Goal: Contribute content

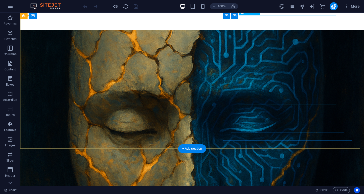
scroll to position [100, 0]
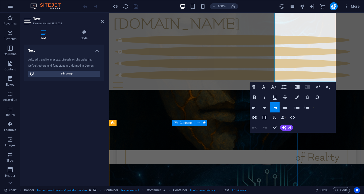
scroll to position [192, 0]
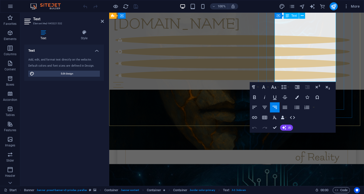
click at [302, 163] on p at bounding box center [237, 169] width 206 height 13
click at [308, 125] on p "Conversations between Human and Machine on Consciousness, Creativity, and the E…" at bounding box center [237, 144] width 206 height 38
click at [311, 125] on p "Conversations between Human and Machine on Consciousness, Creativity, and the E…" at bounding box center [237, 144] width 206 height 38
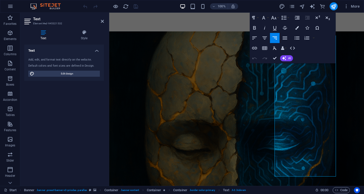
scroll to position [96, 0]
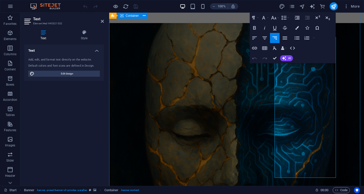
scroll to position [78, 0]
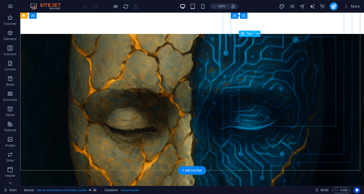
click at [247, 32] on div "Text" at bounding box center [246, 34] width 15 height 6
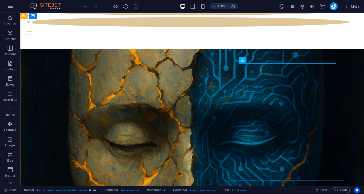
scroll to position [54, 0]
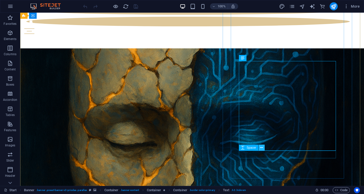
click at [261, 148] on icon at bounding box center [261, 147] width 3 height 5
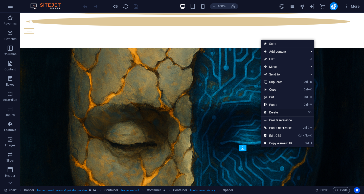
click at [282, 112] on link "⌦ Delete" at bounding box center [278, 113] width 34 height 8
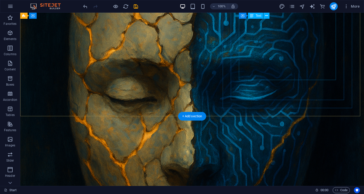
scroll to position [124, 0]
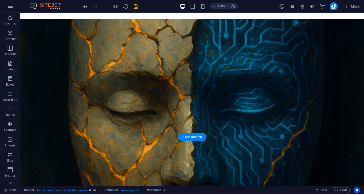
scroll to position [104, 0]
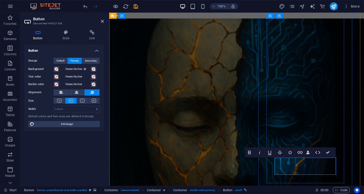
drag, startPoint x: 323, startPoint y: 169, endPoint x: 280, endPoint y: 160, distance: 43.8
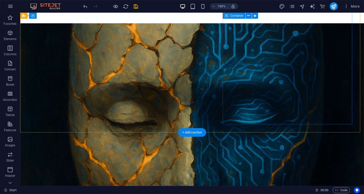
scroll to position [109, 0]
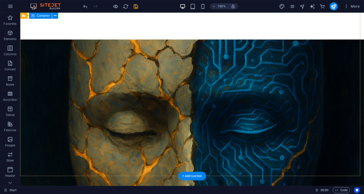
scroll to position [69, 0]
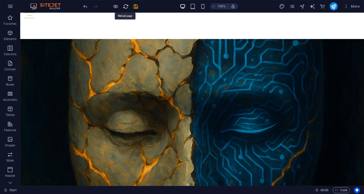
click at [125, 6] on icon "reload" at bounding box center [126, 7] width 6 height 6
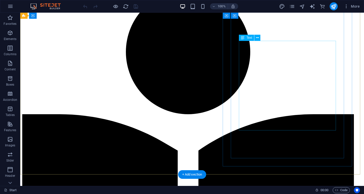
scroll to position [74, 0]
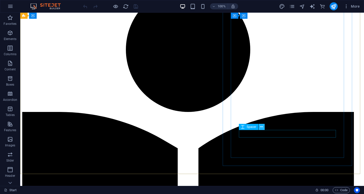
click at [263, 127] on icon at bounding box center [261, 126] width 3 height 5
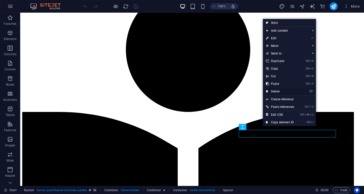
click at [276, 90] on link "⌦ Delete" at bounding box center [280, 92] width 34 height 8
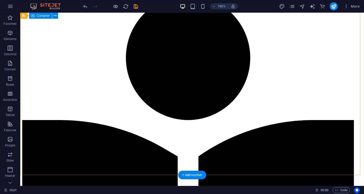
scroll to position [67, 0]
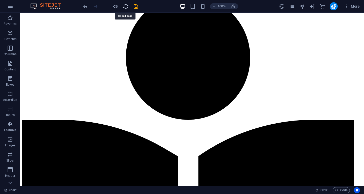
click at [125, 4] on icon "reload" at bounding box center [126, 7] width 6 height 6
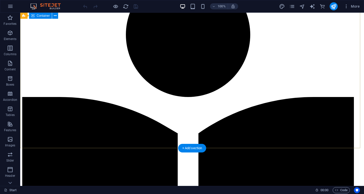
scroll to position [0, 0]
